Goal: Find contact information: Find contact information

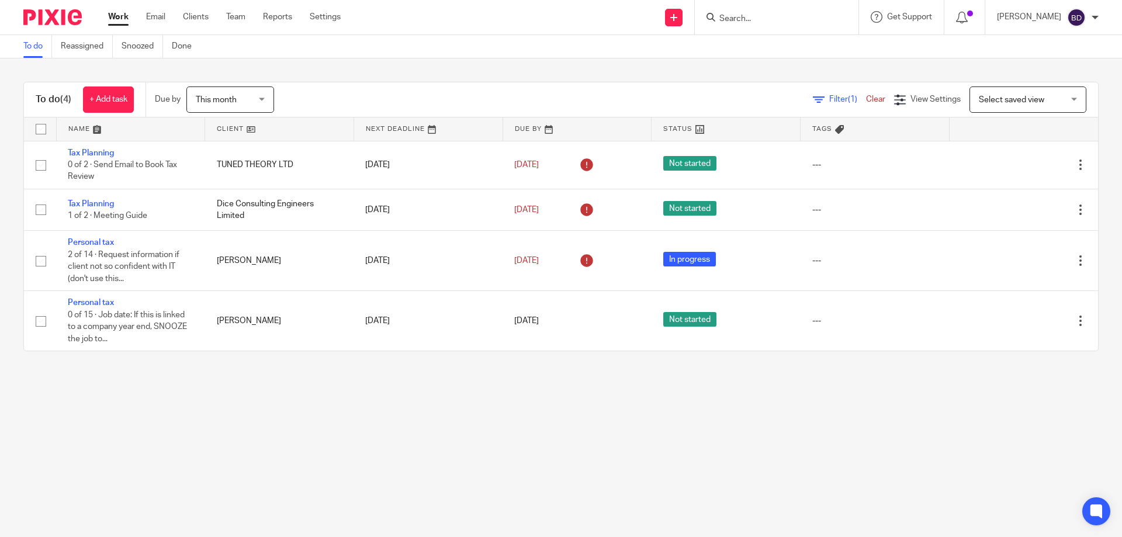
click at [780, 16] on input "Search" at bounding box center [770, 19] width 105 height 11
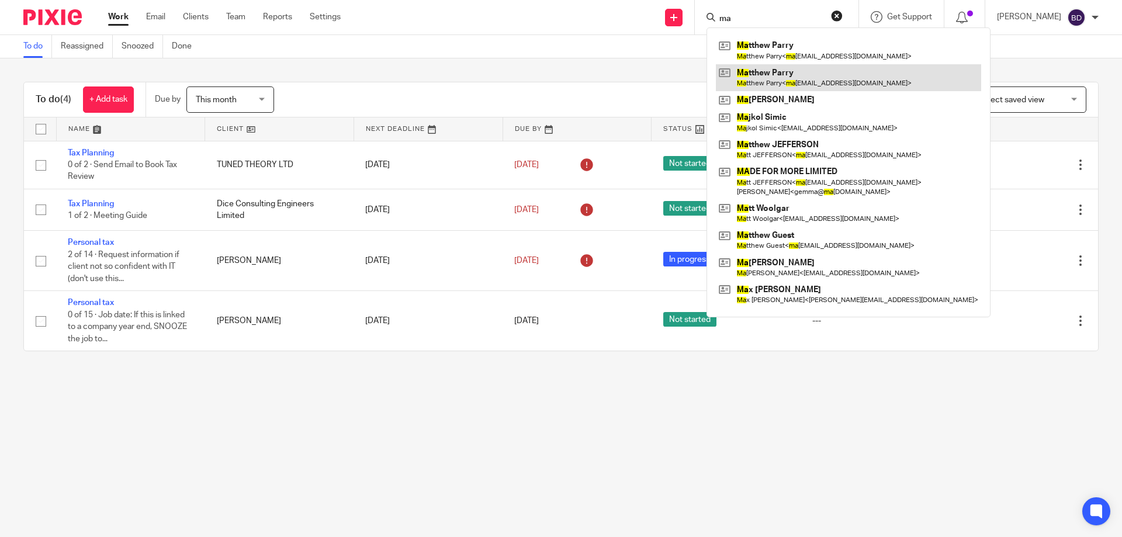
type input "m"
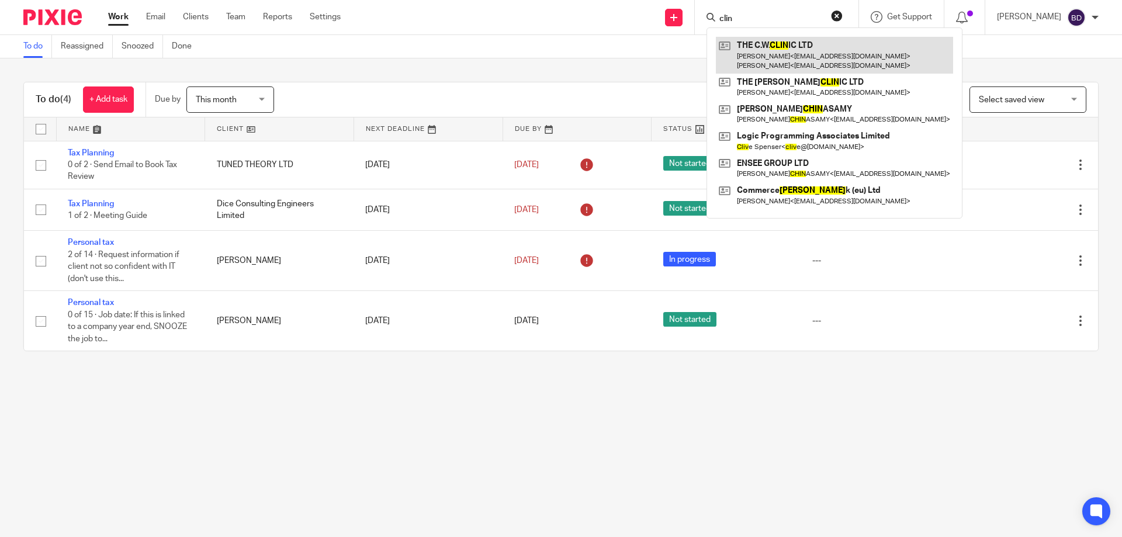
type input "clin"
click at [764, 59] on link at bounding box center [834, 55] width 237 height 36
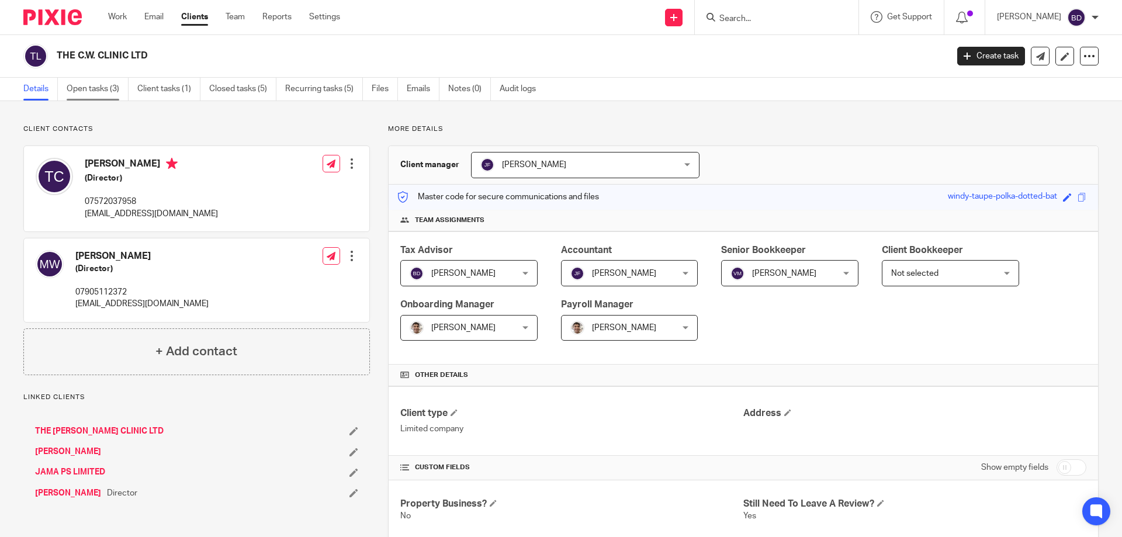
click at [102, 88] on link "Open tasks (3)" at bounding box center [98, 89] width 62 height 23
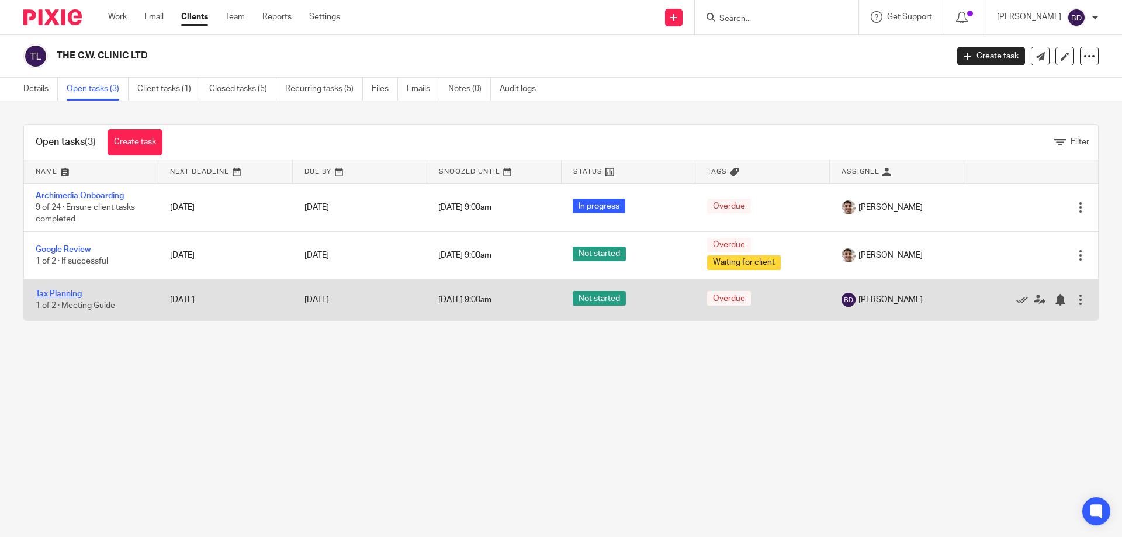
click at [73, 290] on link "Tax Planning" at bounding box center [59, 294] width 46 height 8
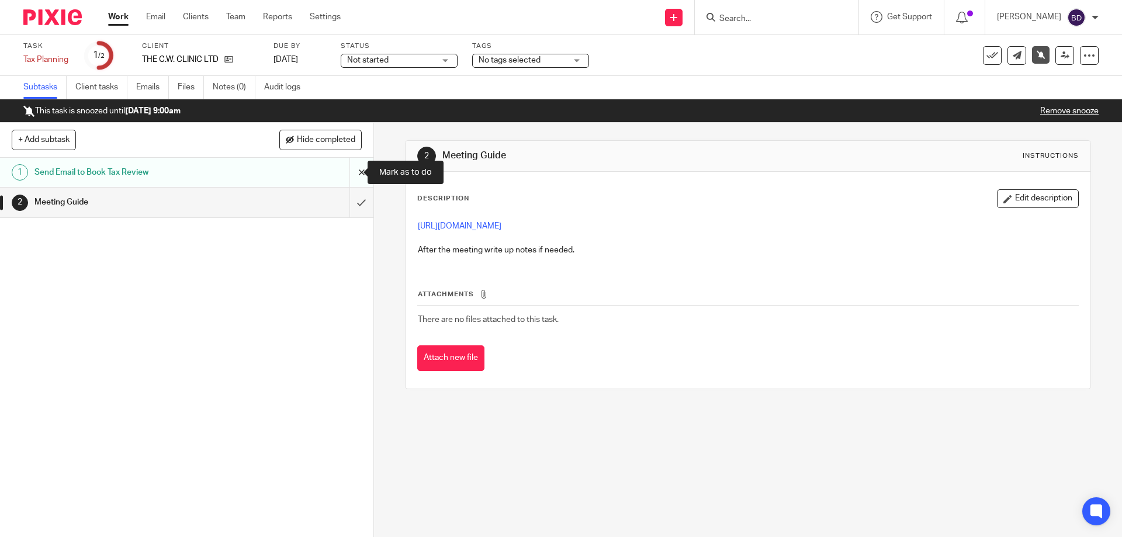
click at [345, 174] on input "submit" at bounding box center [186, 172] width 373 height 29
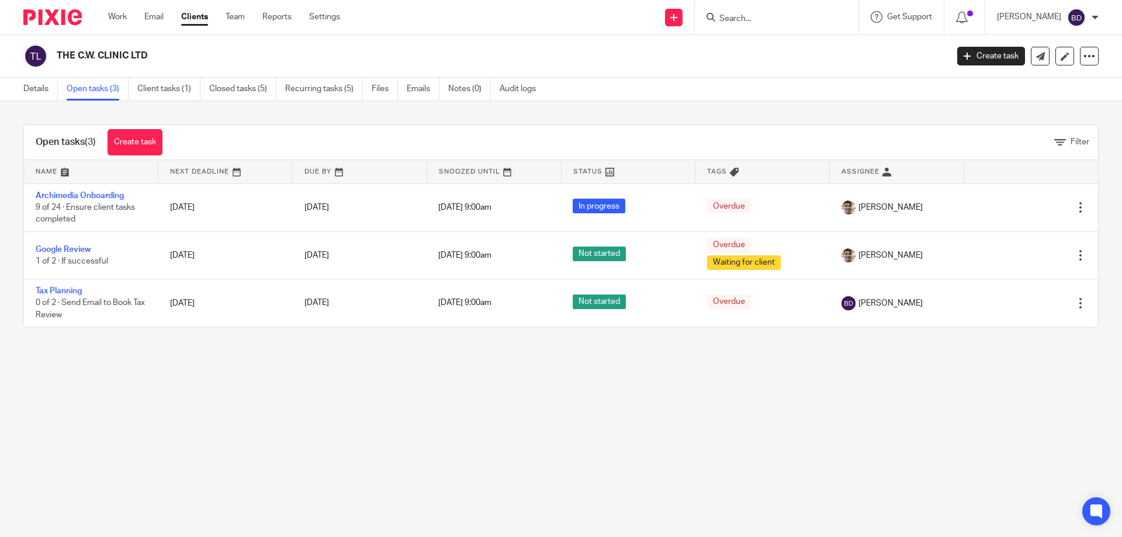
click at [729, 25] on div at bounding box center [777, 17] width 164 height 34
click at [728, 22] on input "Search" at bounding box center [770, 19] width 105 height 11
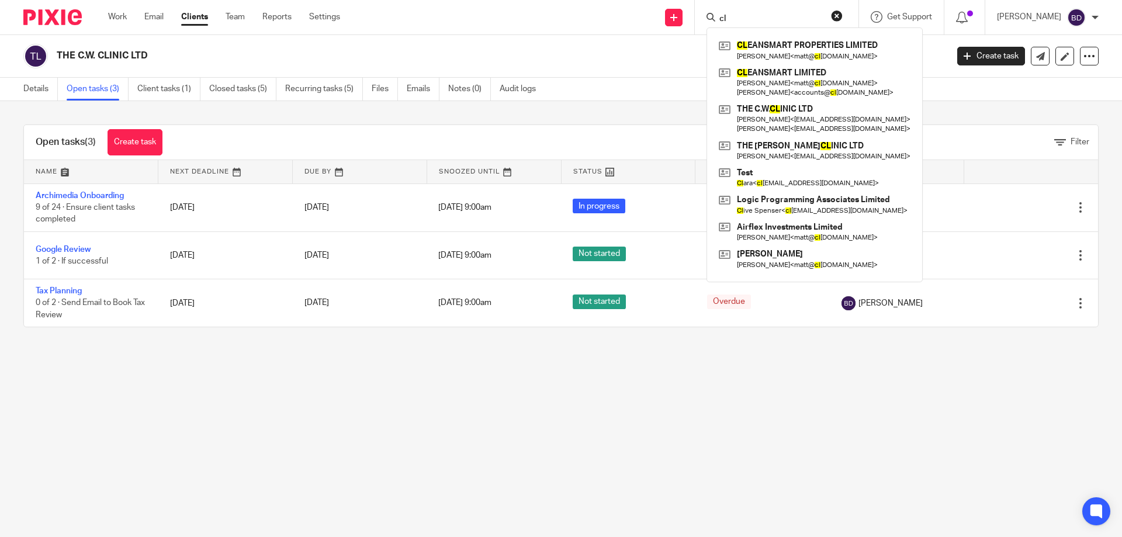
type input "c"
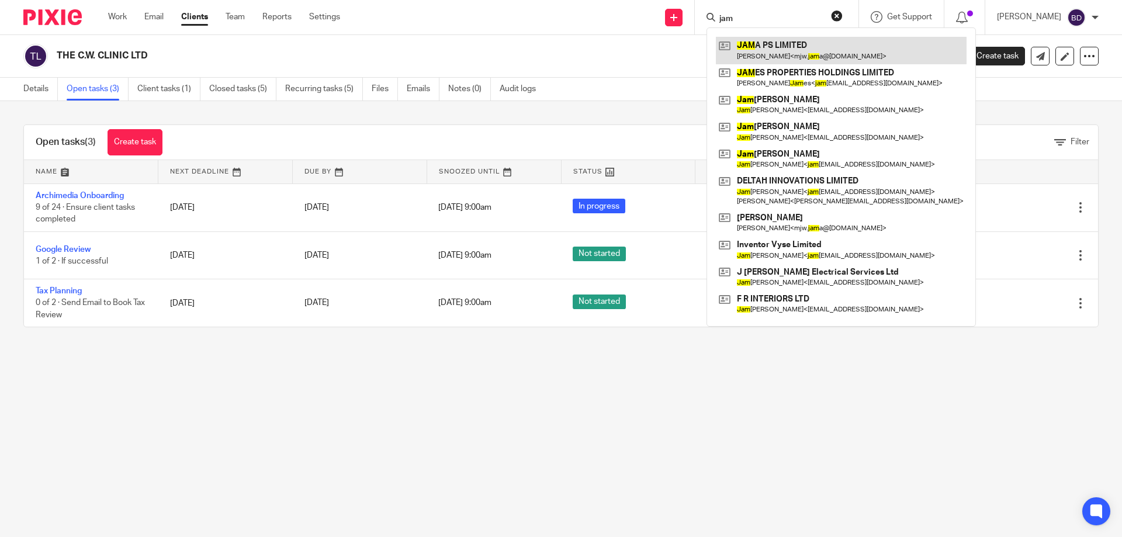
type input "jam"
click at [795, 49] on link at bounding box center [841, 50] width 251 height 27
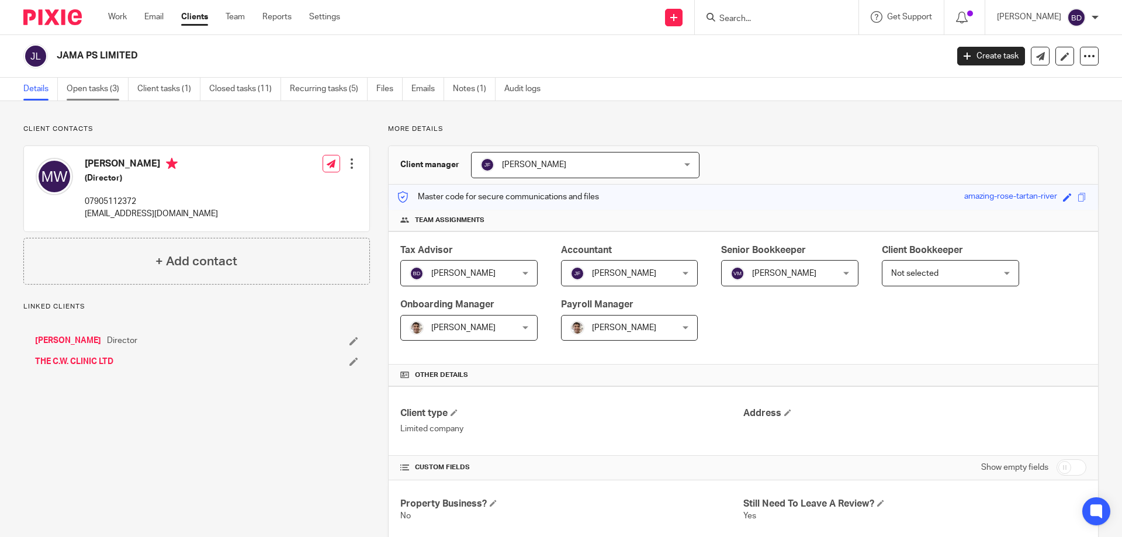
click at [80, 88] on link "Open tasks (3)" at bounding box center [98, 89] width 62 height 23
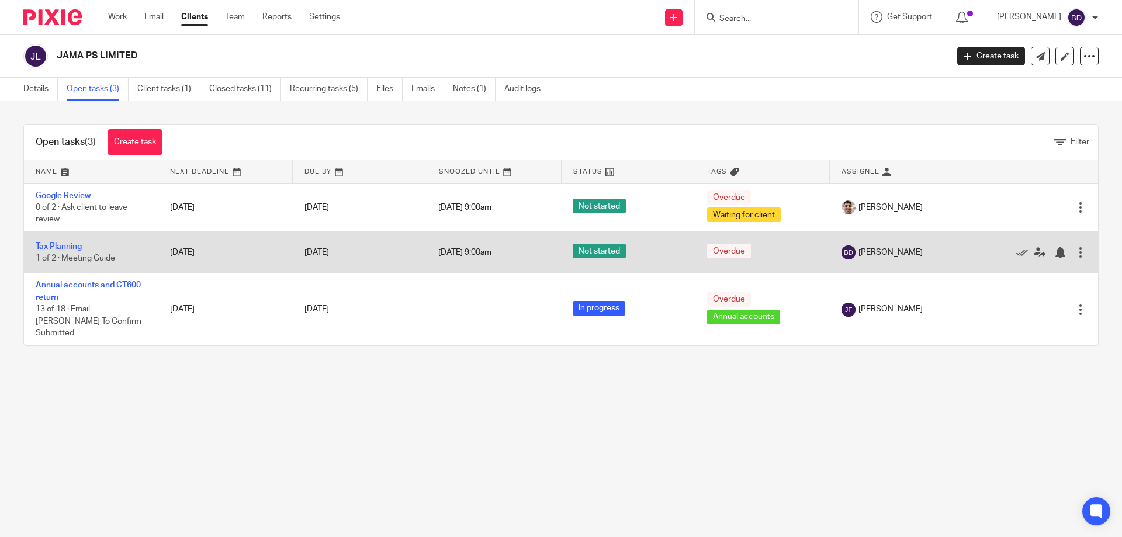
click at [64, 245] on link "Tax Planning" at bounding box center [59, 247] width 46 height 8
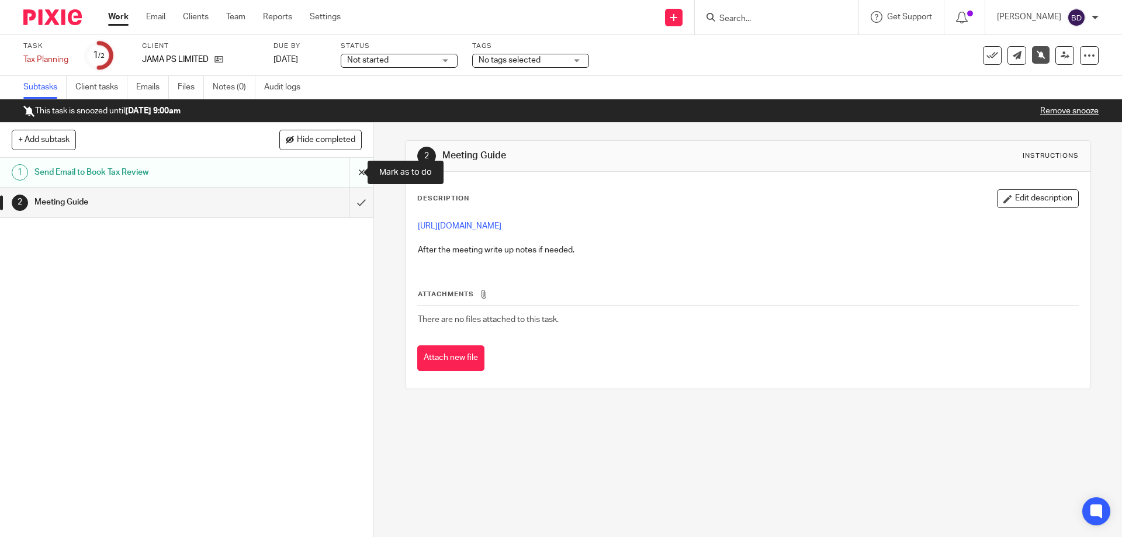
click at [350, 167] on input "submit" at bounding box center [186, 172] width 373 height 29
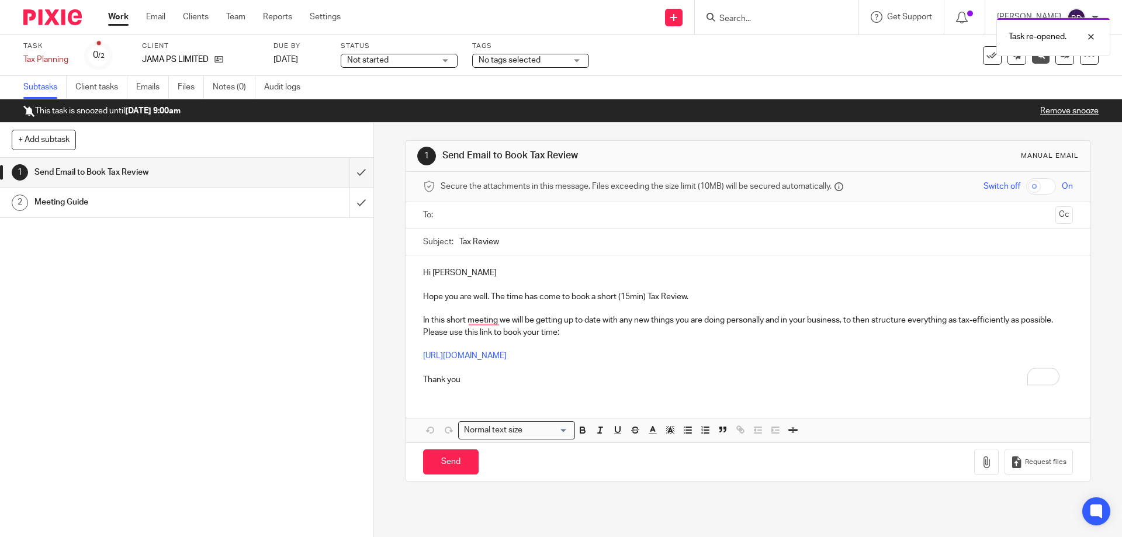
click at [482, 212] on input "text" at bounding box center [748, 215] width 606 height 13
click at [486, 272] on p "Hi Matt" at bounding box center [747, 275] width 649 height 12
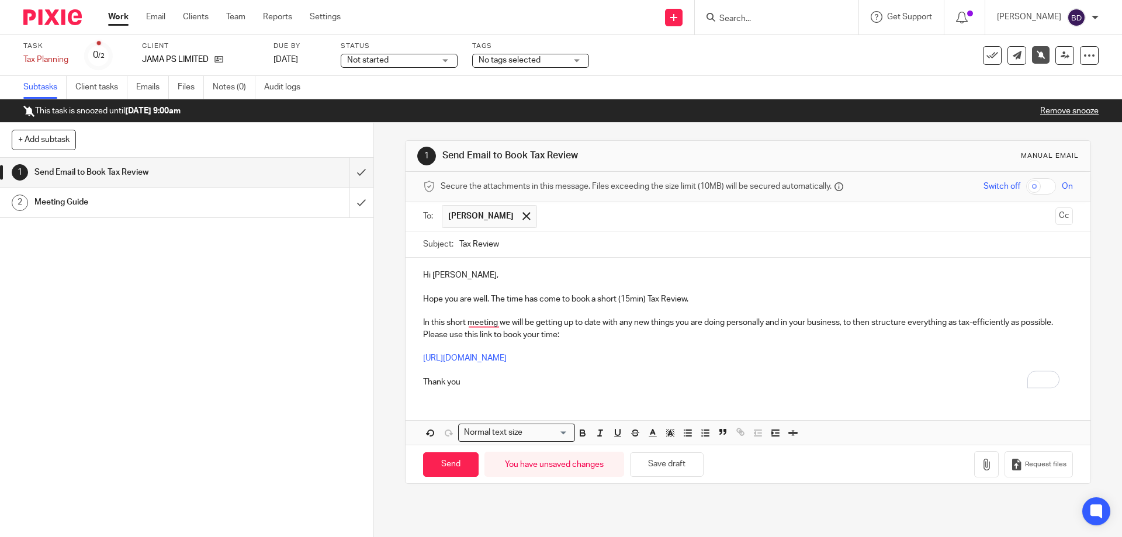
click at [697, 299] on p "Hope you are well. The time has come to book a short (15min) Tax Review." at bounding box center [747, 299] width 649 height 12
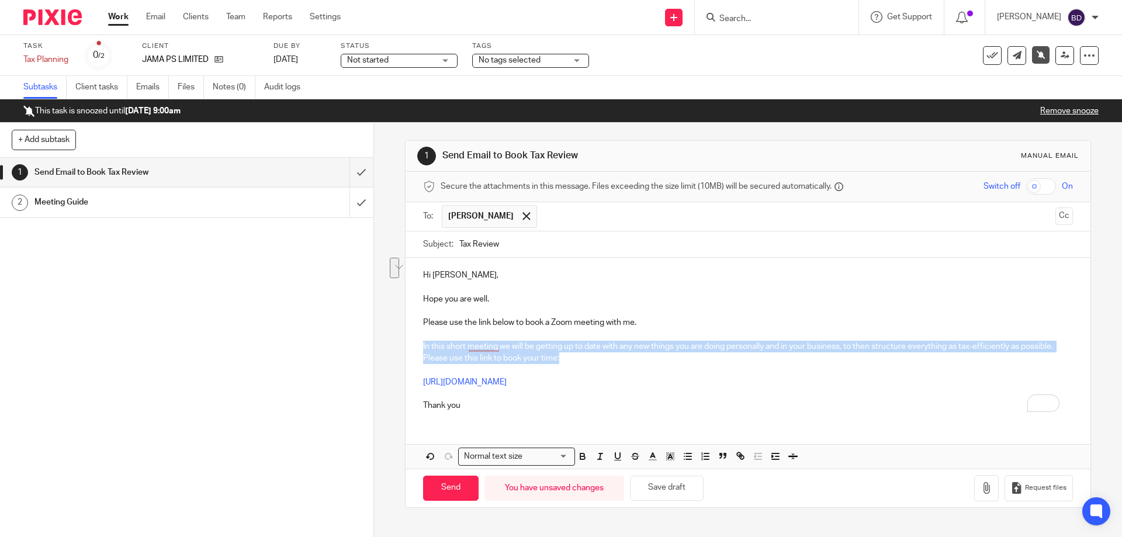
drag, startPoint x: 419, startPoint y: 345, endPoint x: 635, endPoint y: 362, distance: 216.3
click at [635, 362] on div "Hi Matt, Hope you are well. Please use the link below to book a Zoom meeting wi…" at bounding box center [748, 339] width 684 height 162
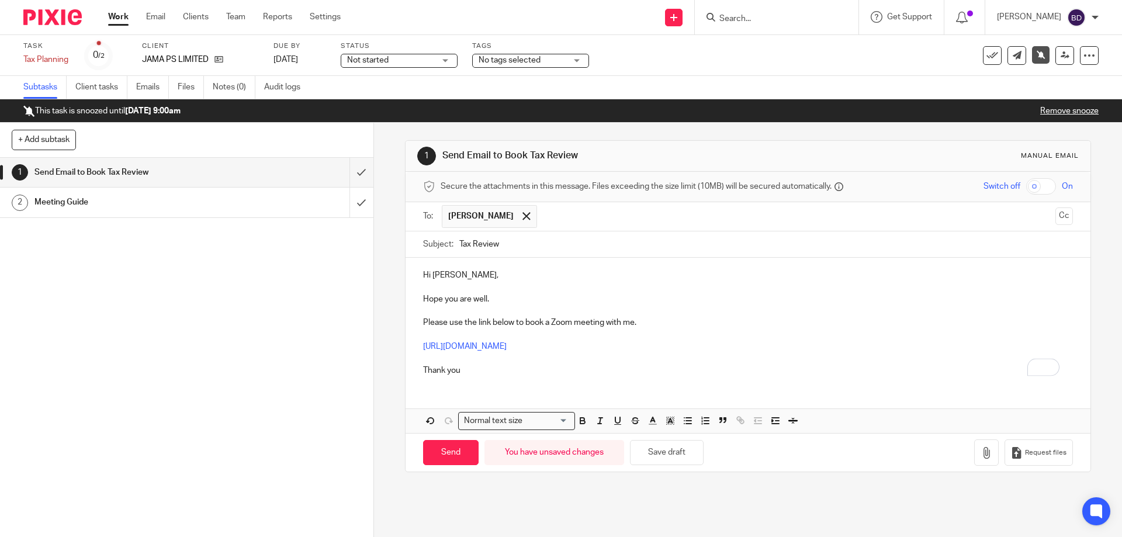
click at [519, 376] on div "Hi Matt, Hope you are well. Please use the link below to book a Zoom meeting wi…" at bounding box center [748, 321] width 684 height 127
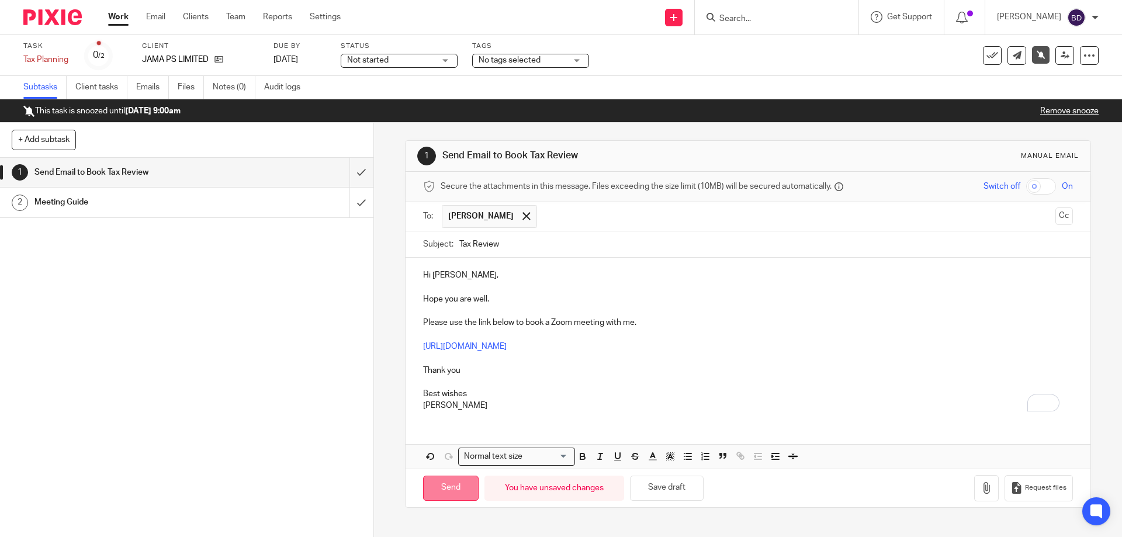
click at [432, 487] on input "Send" at bounding box center [451, 488] width 56 height 25
type input "Sent"
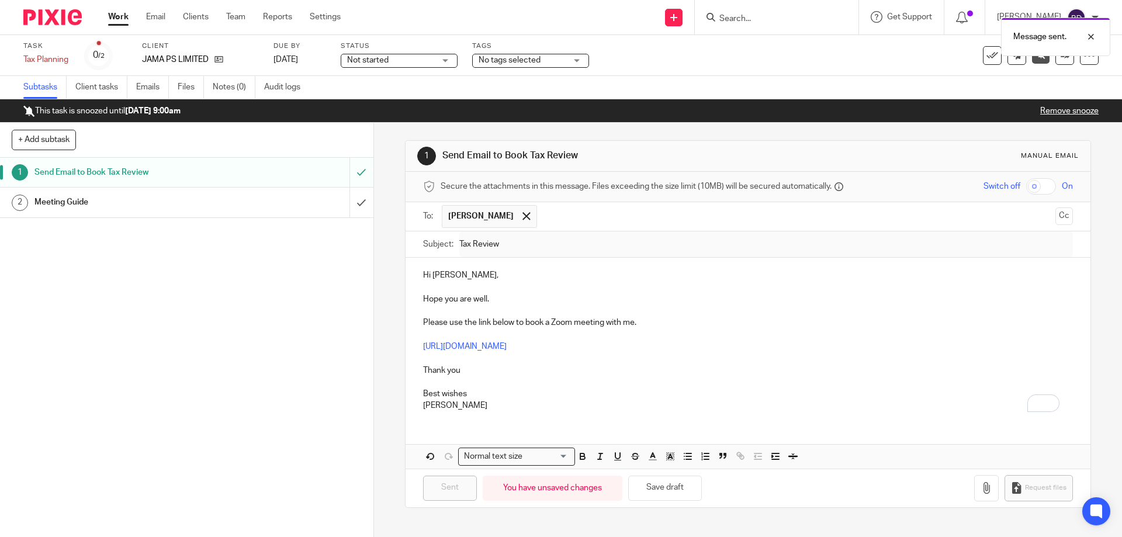
click at [119, 19] on link "Work" at bounding box center [118, 17] width 20 height 12
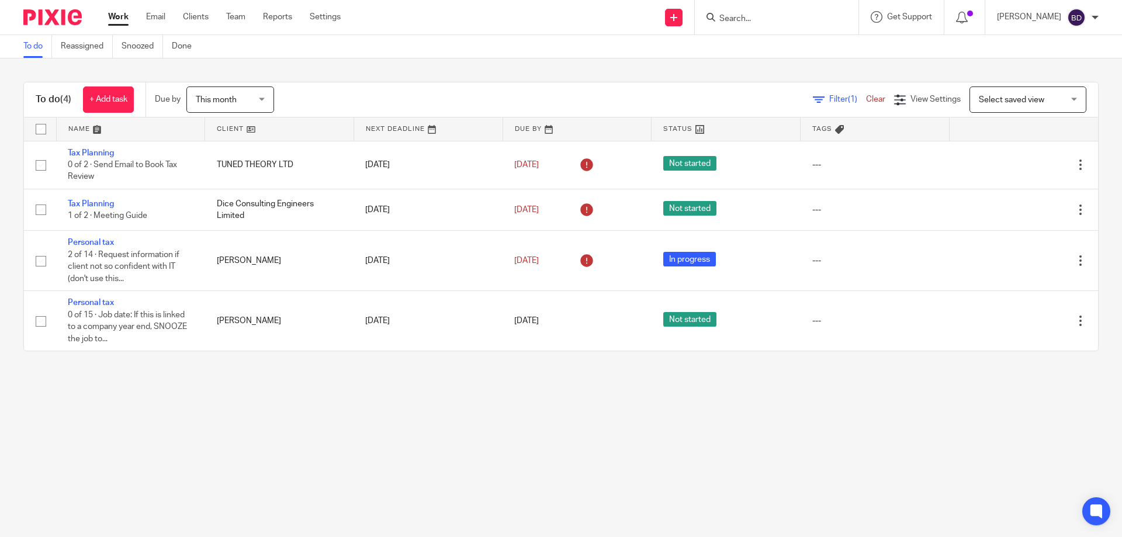
click at [751, 14] on input "Search" at bounding box center [770, 19] width 105 height 11
type input "tuned"
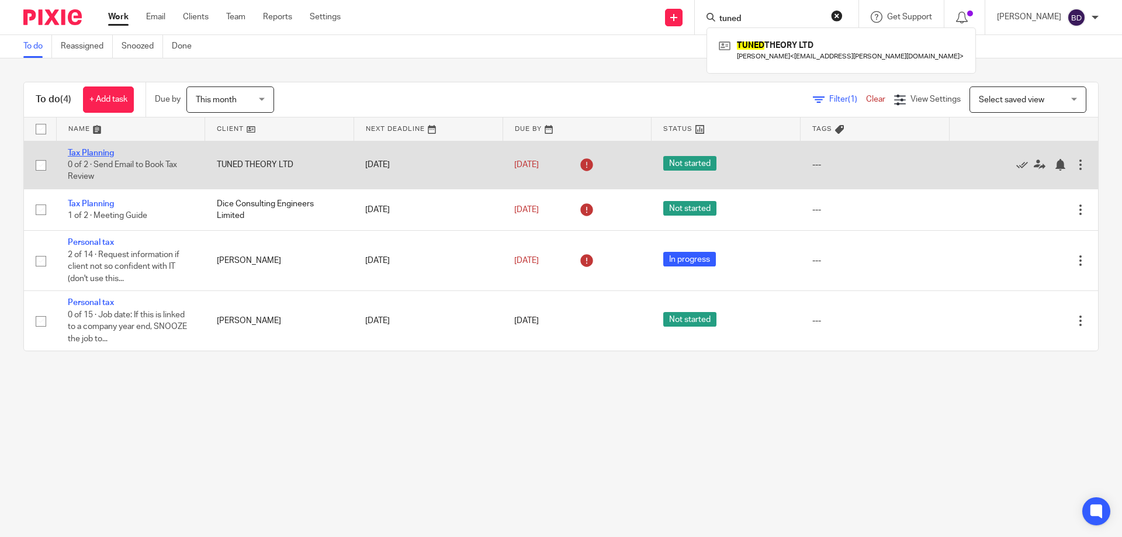
click at [85, 154] on link "Tax Planning" at bounding box center [91, 153] width 46 height 8
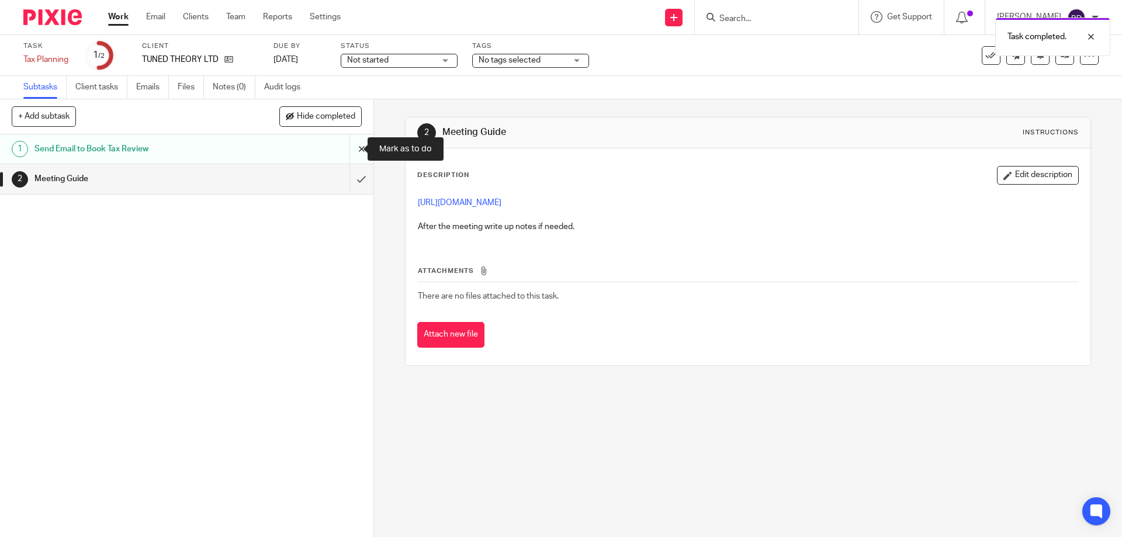
click at [345, 146] on input "submit" at bounding box center [186, 148] width 373 height 29
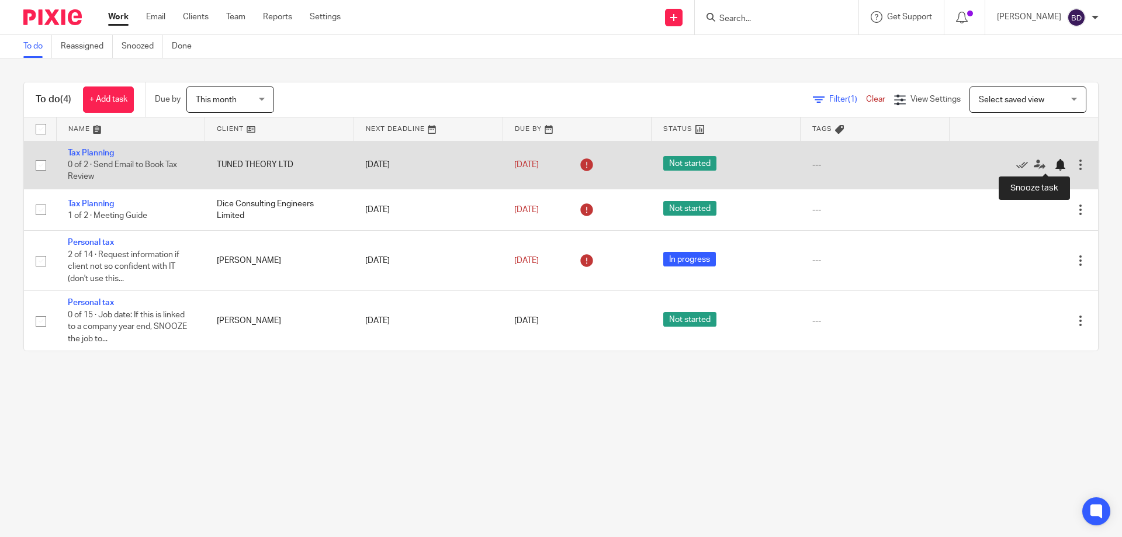
click at [1054, 164] on div at bounding box center [1060, 165] width 12 height 12
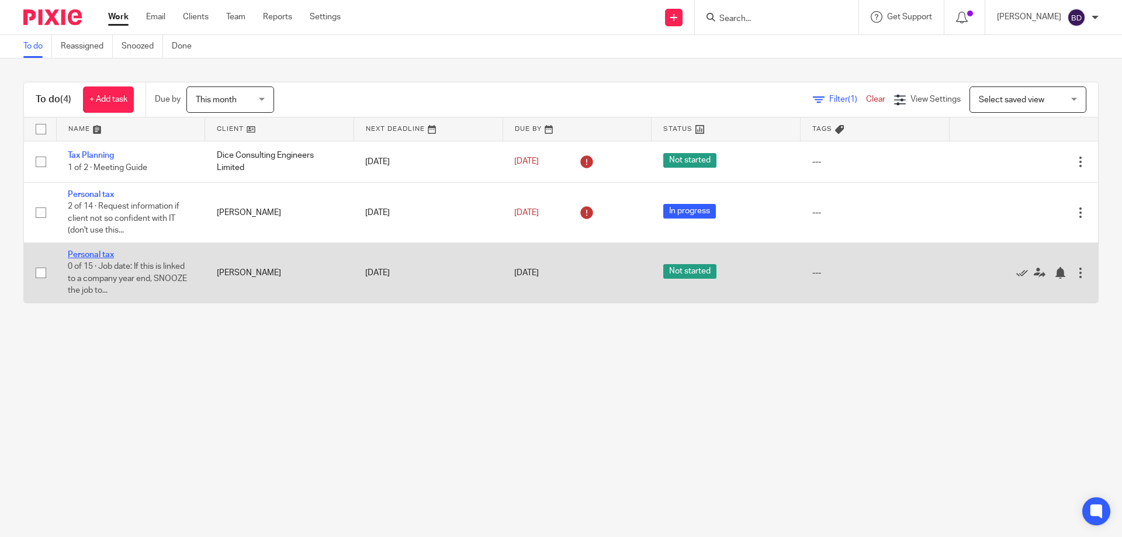
click at [95, 257] on link "Personal tax" at bounding box center [91, 255] width 46 height 8
click at [1054, 272] on div at bounding box center [1060, 273] width 12 height 12
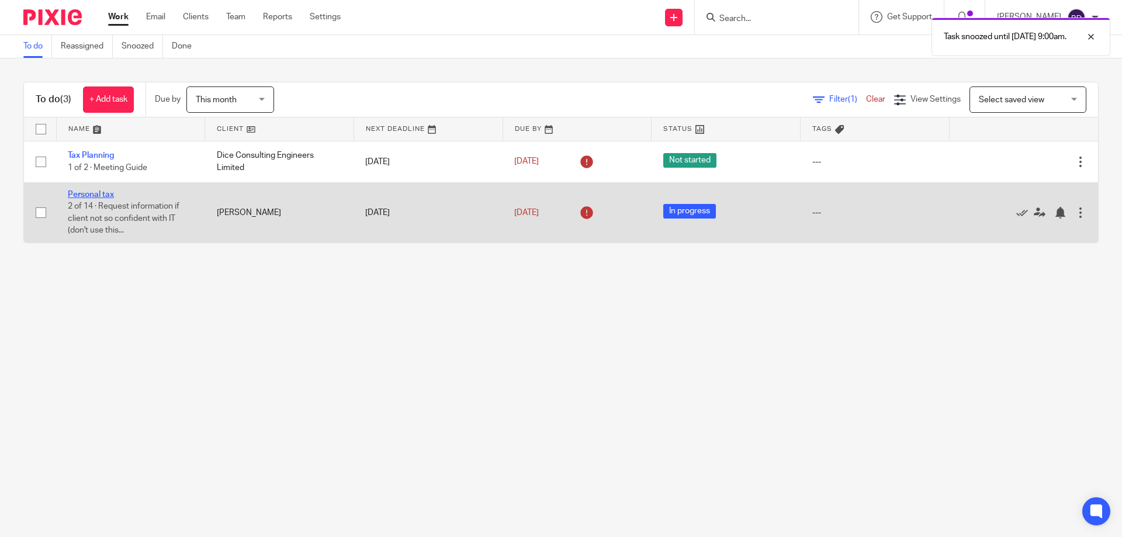
click at [88, 192] on link "Personal tax" at bounding box center [91, 195] width 46 height 8
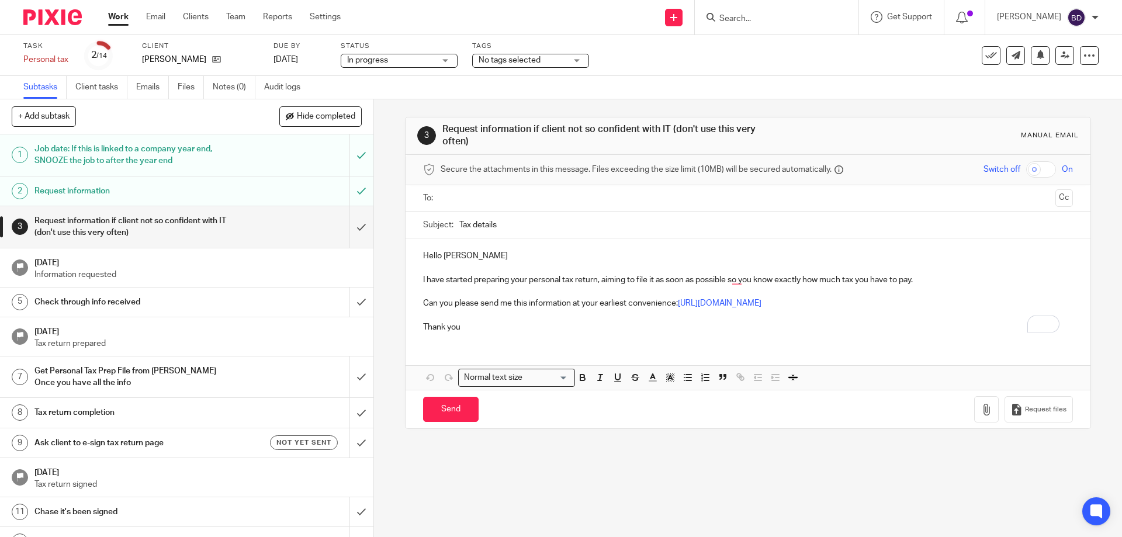
click at [126, 15] on link "Work" at bounding box center [118, 17] width 20 height 12
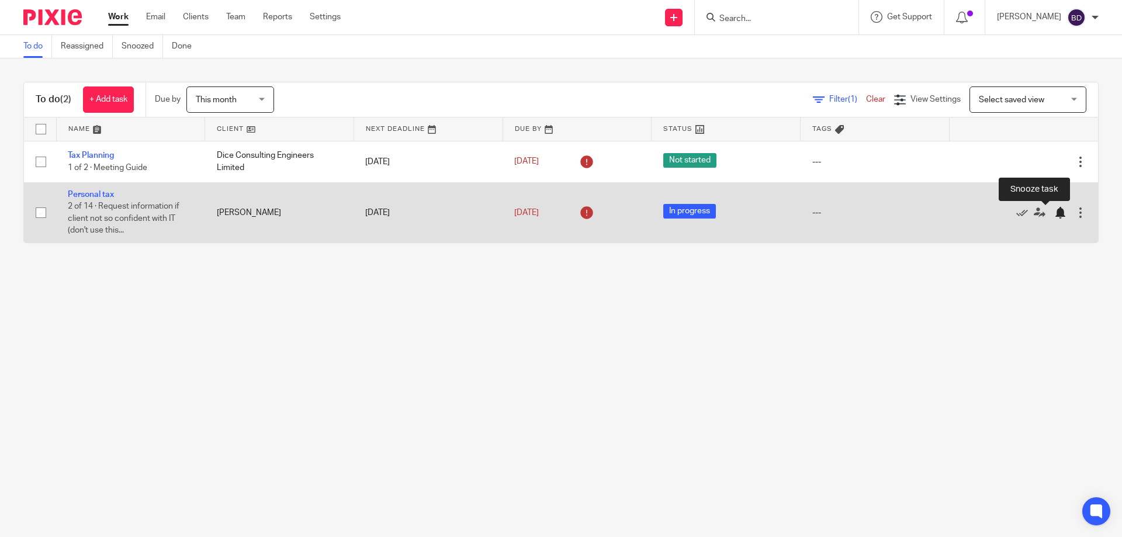
click at [1054, 214] on div at bounding box center [1060, 213] width 12 height 12
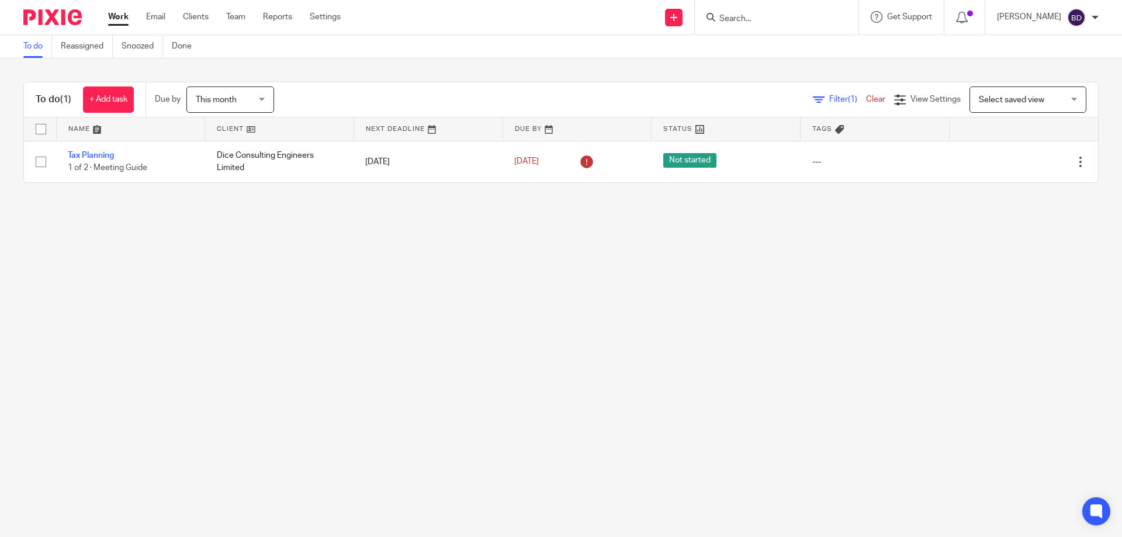
drag, startPoint x: 0, startPoint y: 0, endPoint x: 757, endPoint y: 16, distance: 757.1
click at [757, 16] on input "Search" at bounding box center [770, 19] width 105 height 11
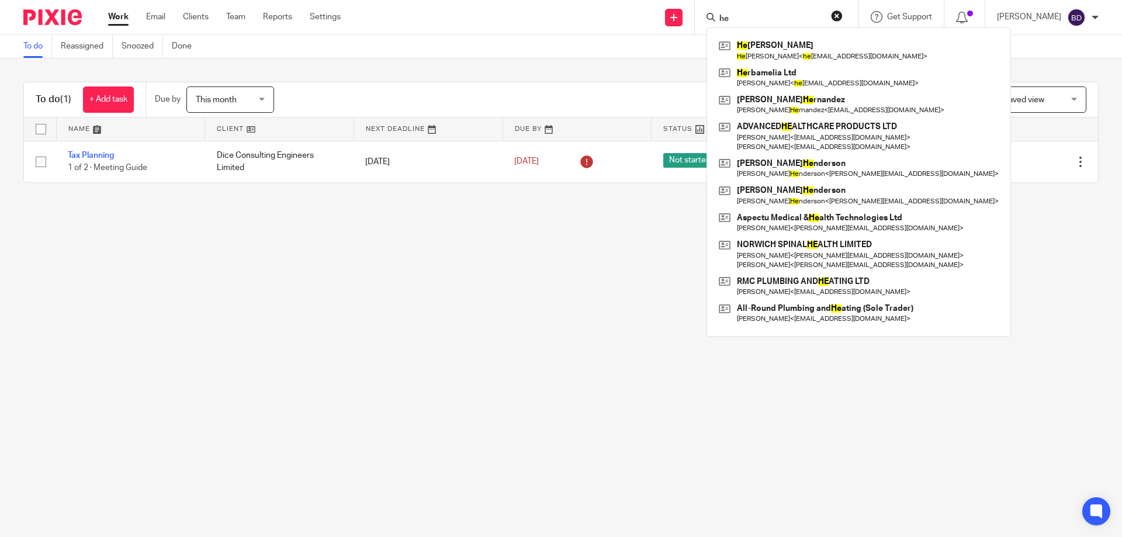
type input "h"
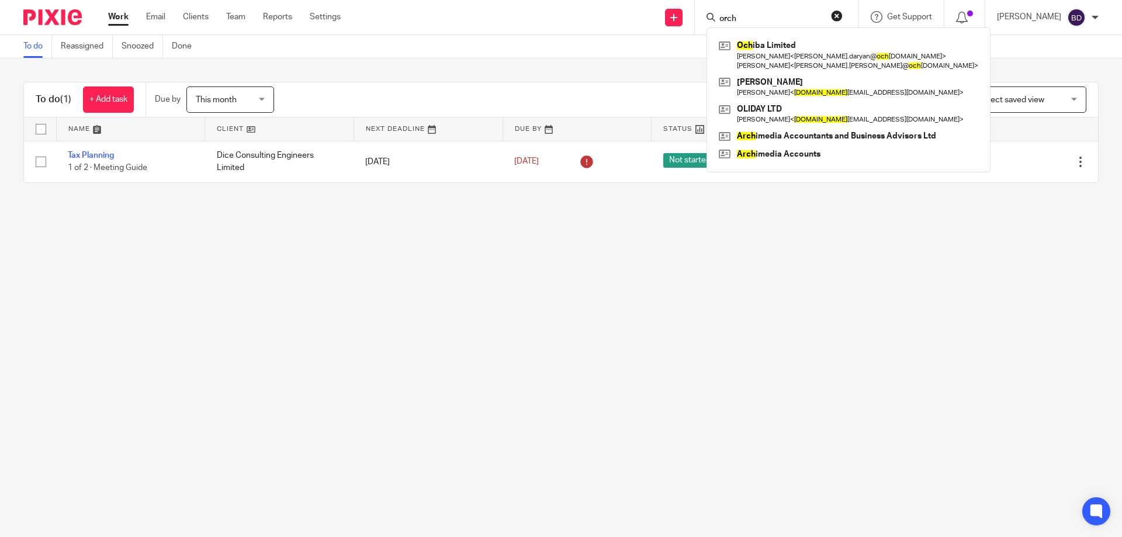
type input "orch"
click at [458, 268] on main "To do Reassigned Snoozed Done To do (1) + Add task Due by This month This month…" at bounding box center [561, 268] width 1122 height 537
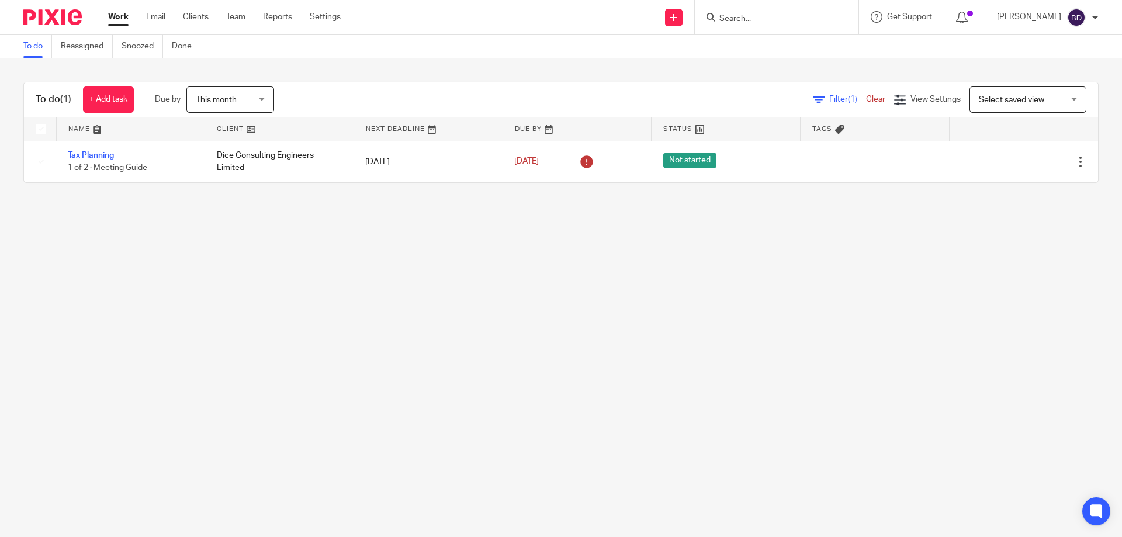
click at [753, 18] on input "Search" at bounding box center [770, 19] width 105 height 11
type input "8"
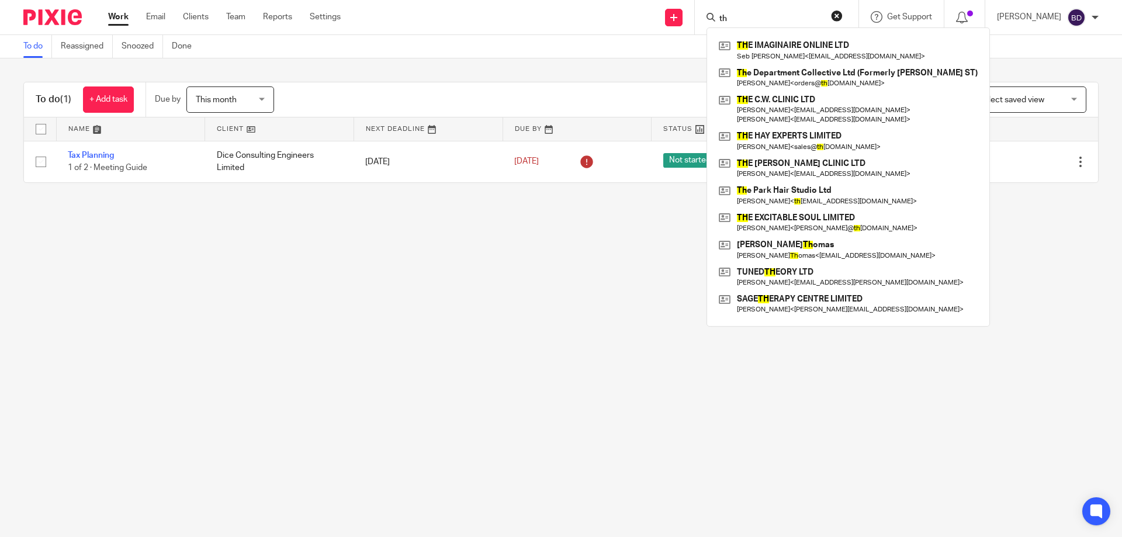
type input "t"
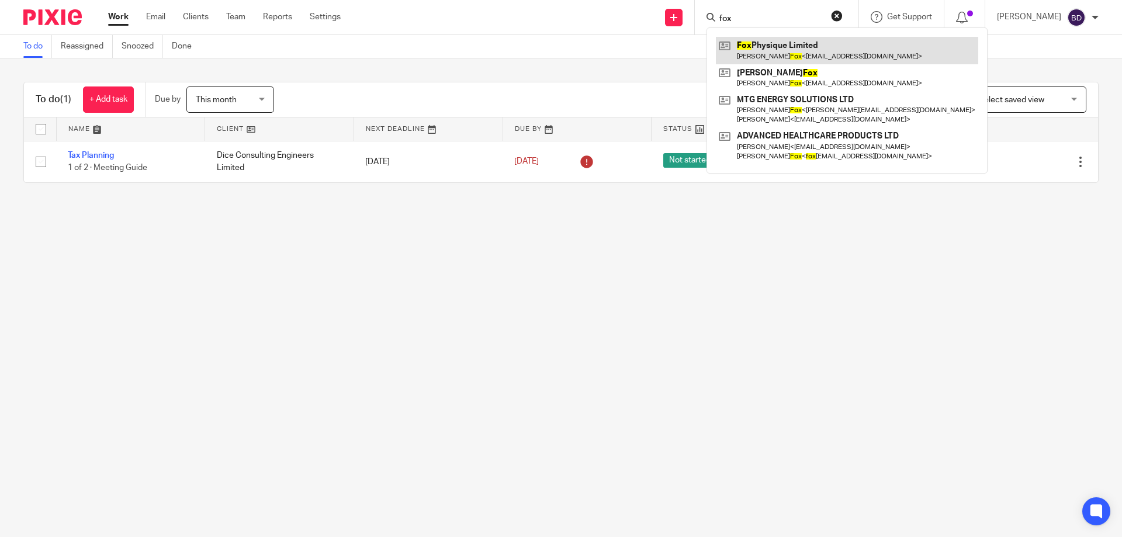
type input "fox"
click at [839, 54] on link at bounding box center [847, 50] width 262 height 27
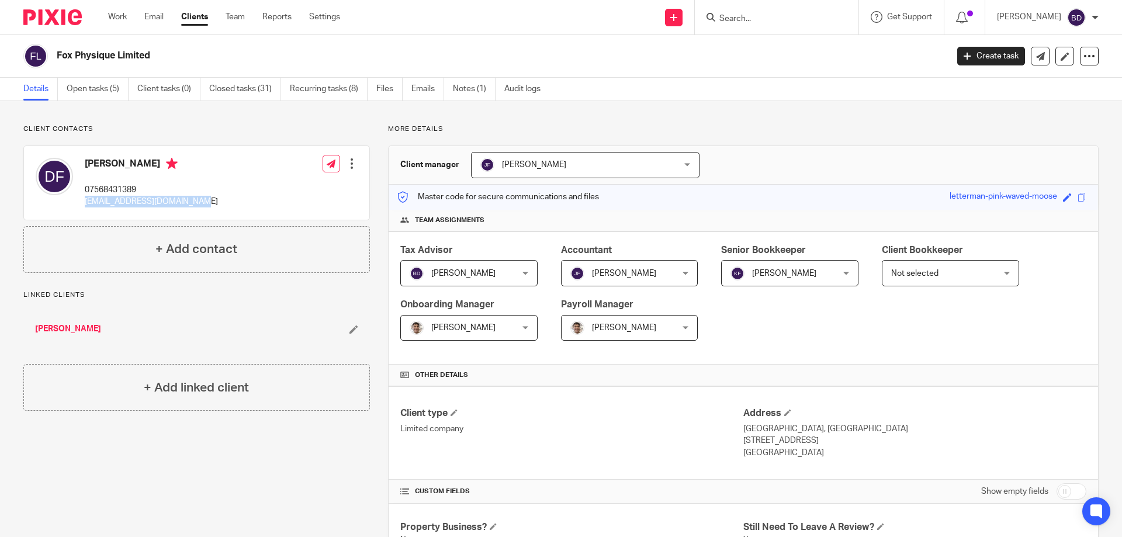
drag, startPoint x: 203, startPoint y: 201, endPoint x: 86, endPoint y: 199, distance: 117.5
click at [86, 199] on div "Daniel Fox 07568431389 dannymalemastery@gmail.com Edit contact Create client fr…" at bounding box center [196, 183] width 345 height 74
copy p "[EMAIL_ADDRESS][DOMAIN_NAME]"
